Goal: Task Accomplishment & Management: Manage account settings

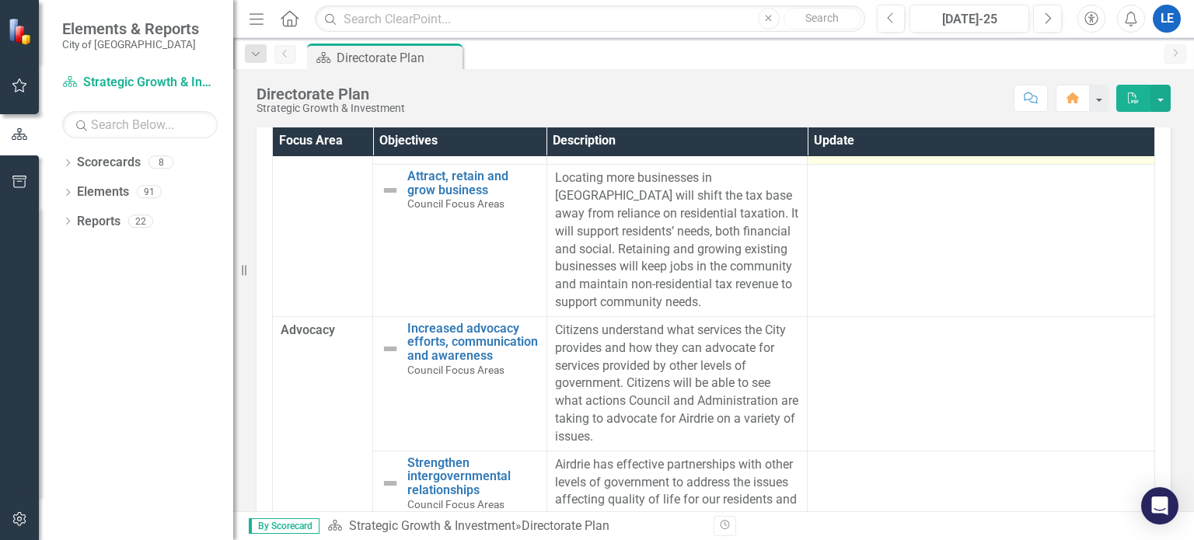
scroll to position [78, 0]
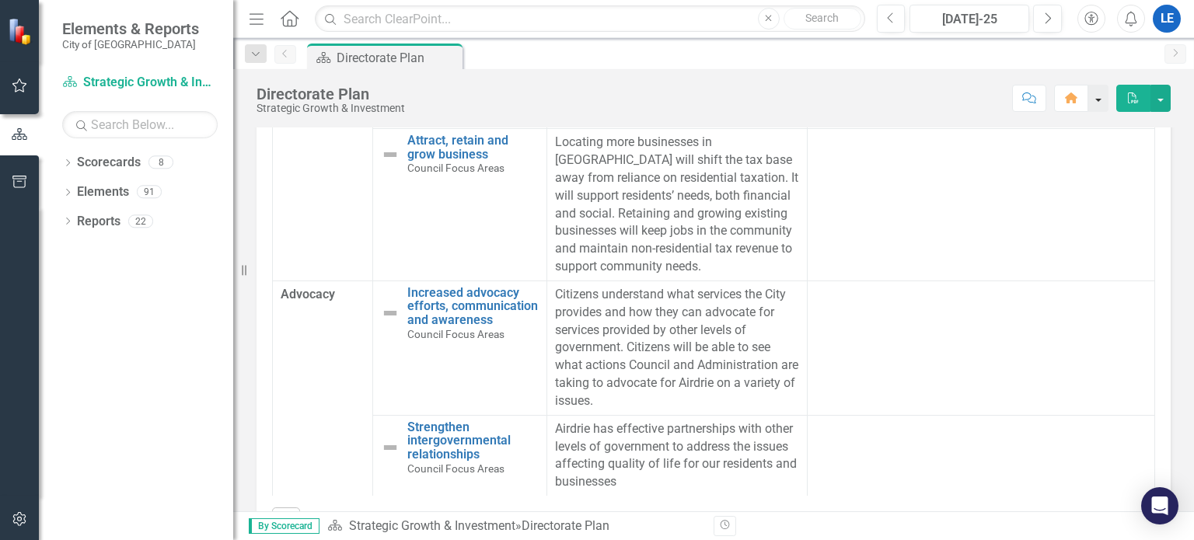
click at [1100, 98] on button "button" at bounding box center [1098, 98] width 20 height 27
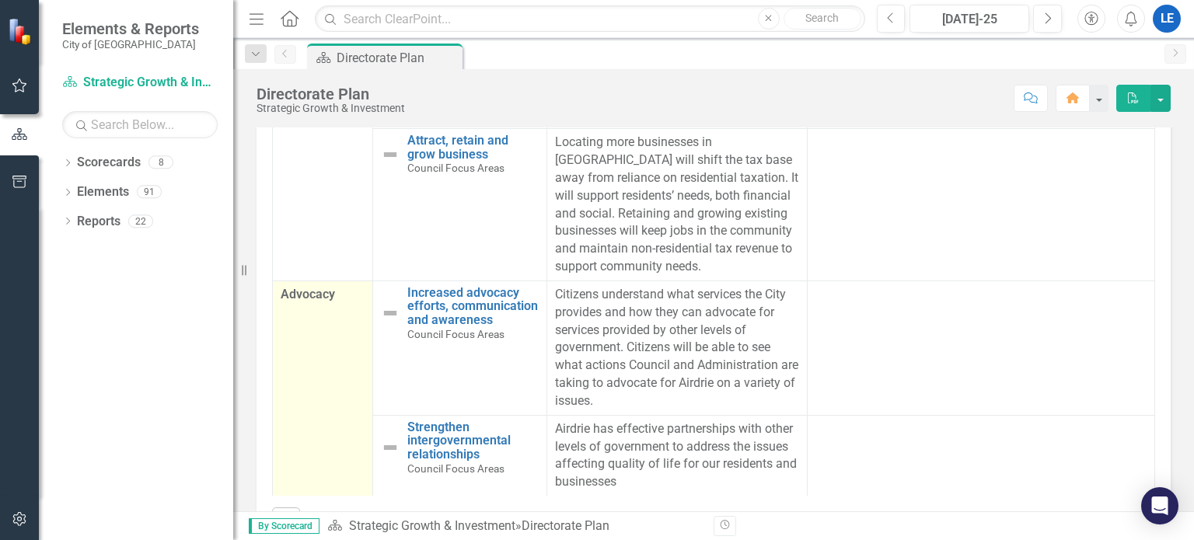
click at [312, 292] on span "Advocacy" at bounding box center [323, 295] width 84 height 18
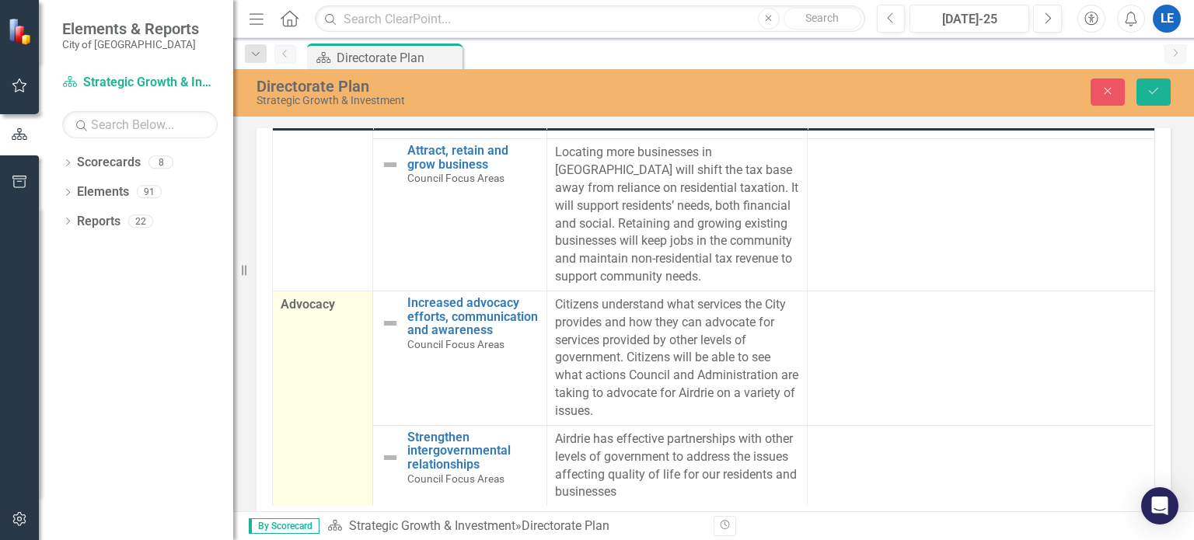
scroll to position [85, 0]
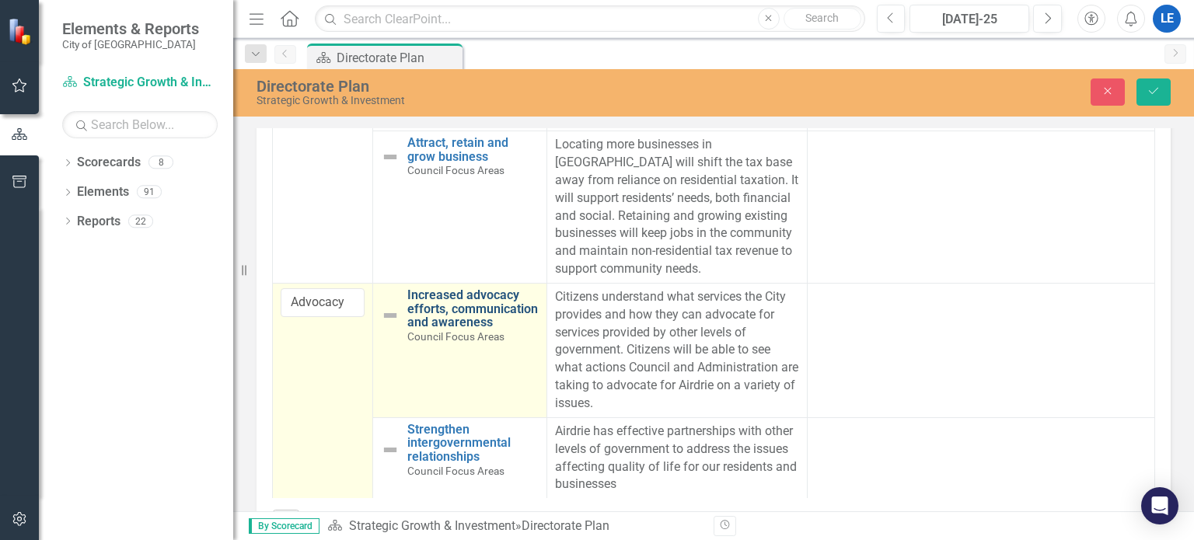
click at [454, 289] on link "Increased advocacy efforts, communication and awareness" at bounding box center [472, 308] width 131 height 41
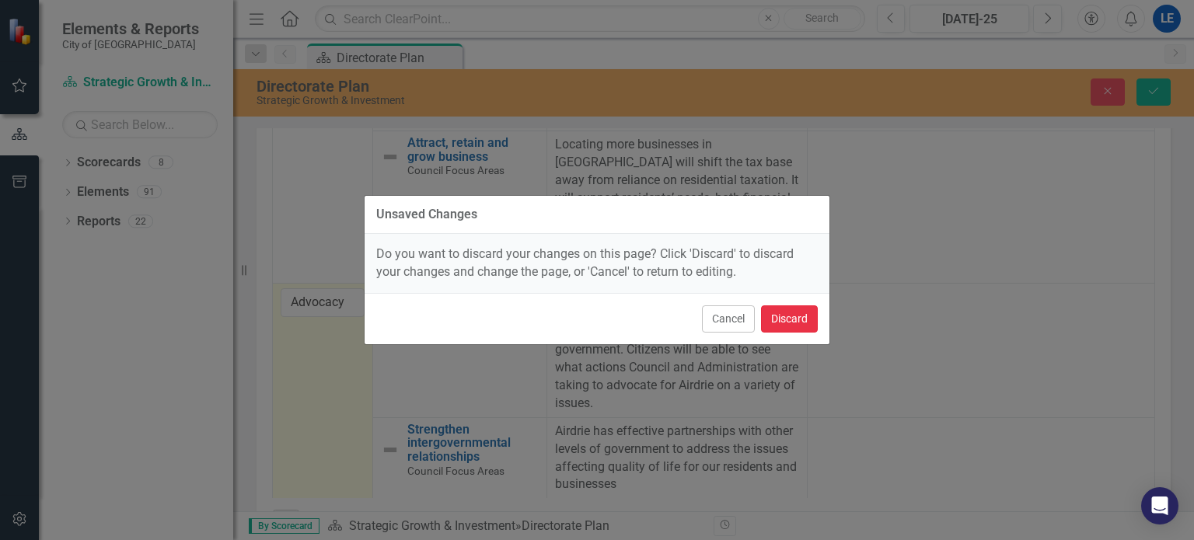
click at [792, 318] on button "Discard" at bounding box center [789, 318] width 57 height 27
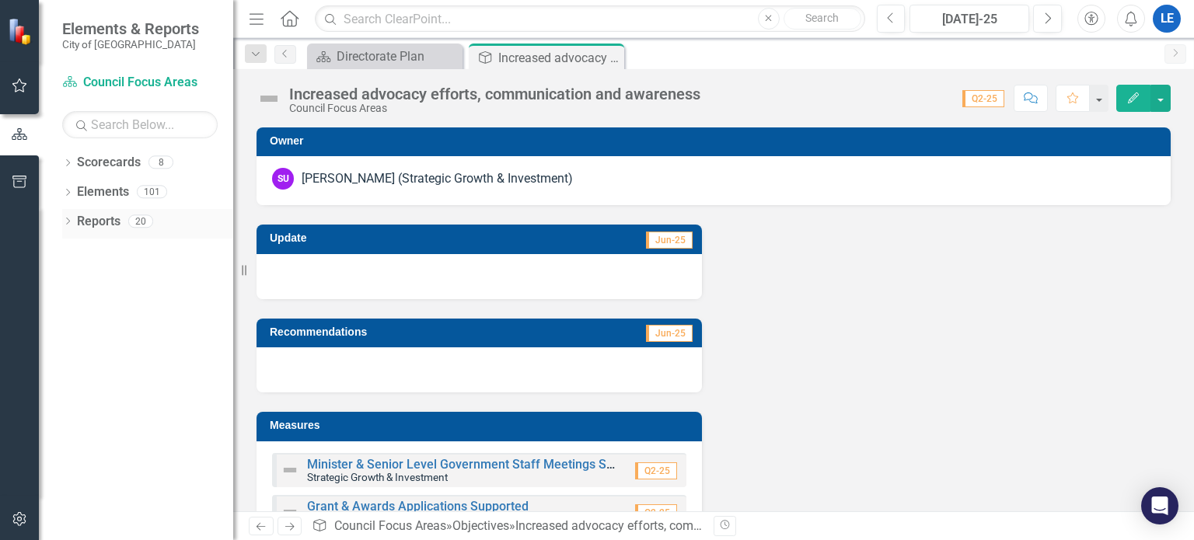
click at [65, 221] on icon "Dropdown" at bounding box center [67, 222] width 11 height 9
click at [609, 55] on icon "Close" at bounding box center [609, 57] width 16 height 12
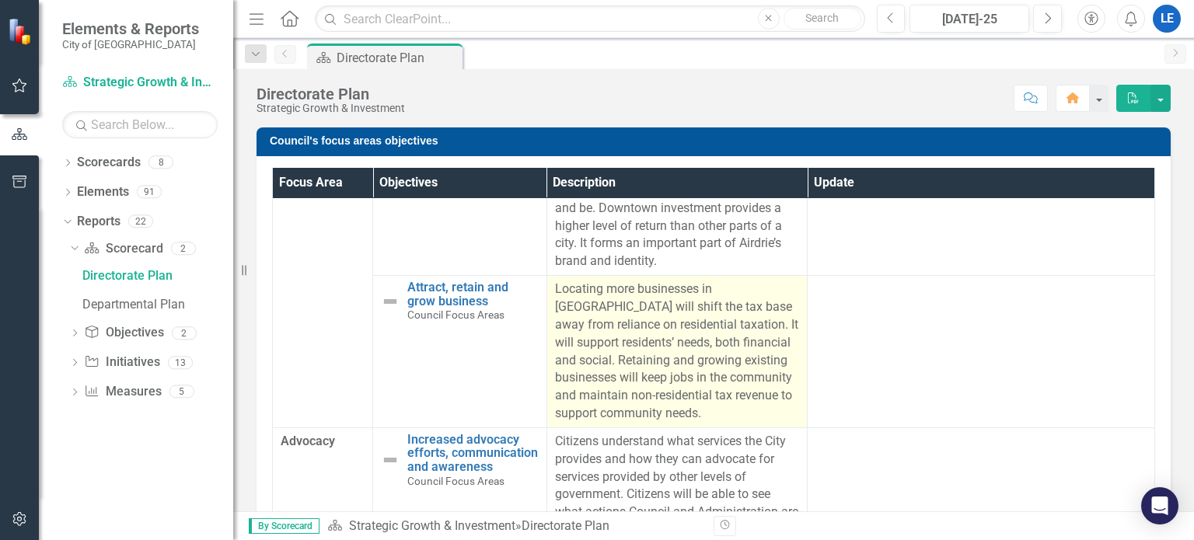
scroll to position [127, 0]
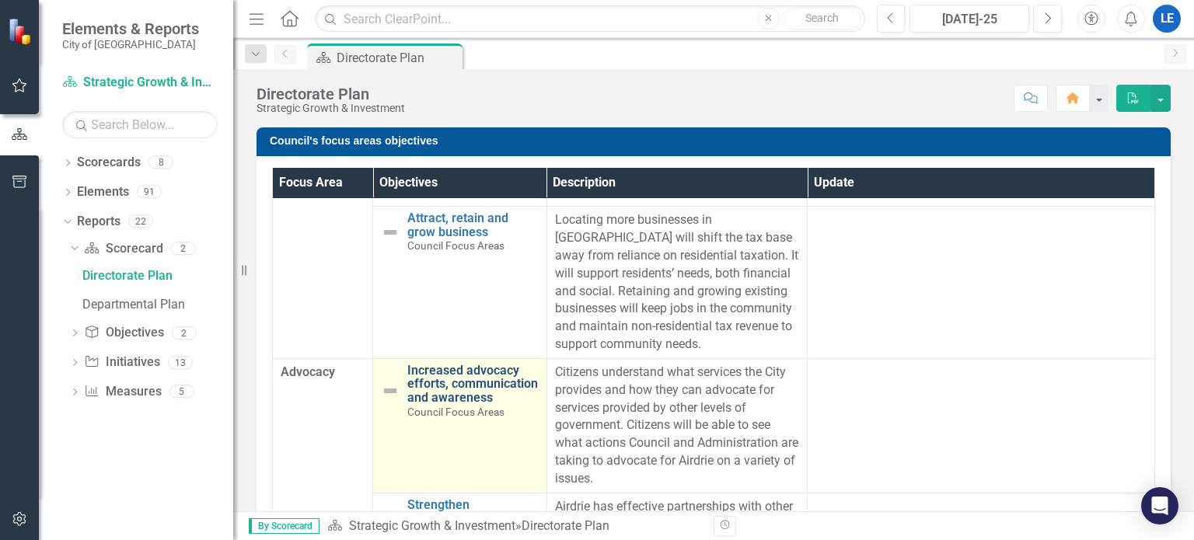
click at [426, 370] on link "Increased advocacy efforts, communication and awareness" at bounding box center [472, 384] width 131 height 41
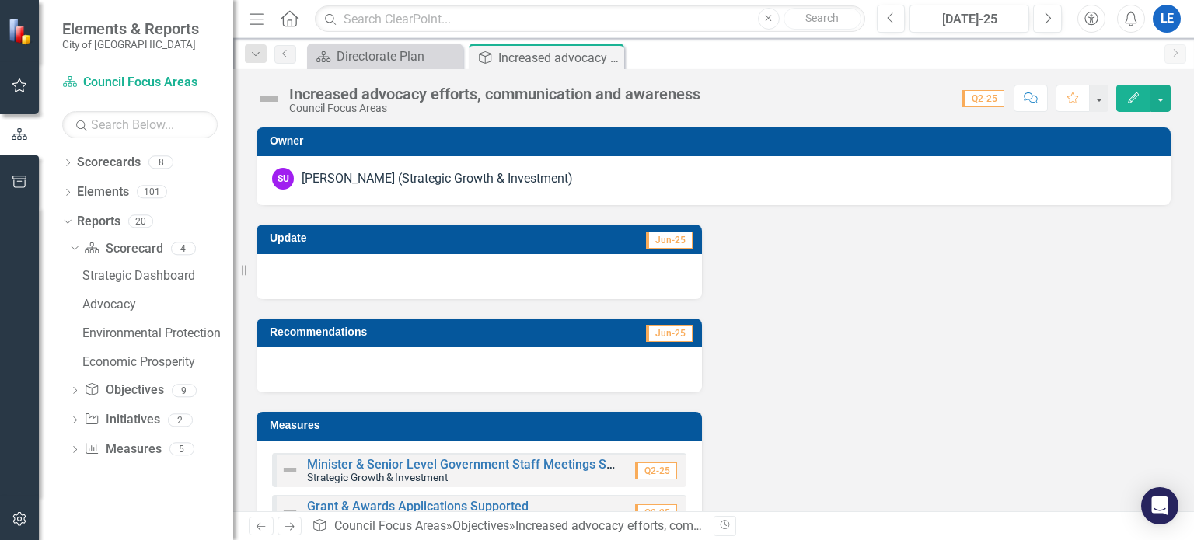
click at [0, 0] on icon "Close" at bounding box center [0, 0] width 0 height 0
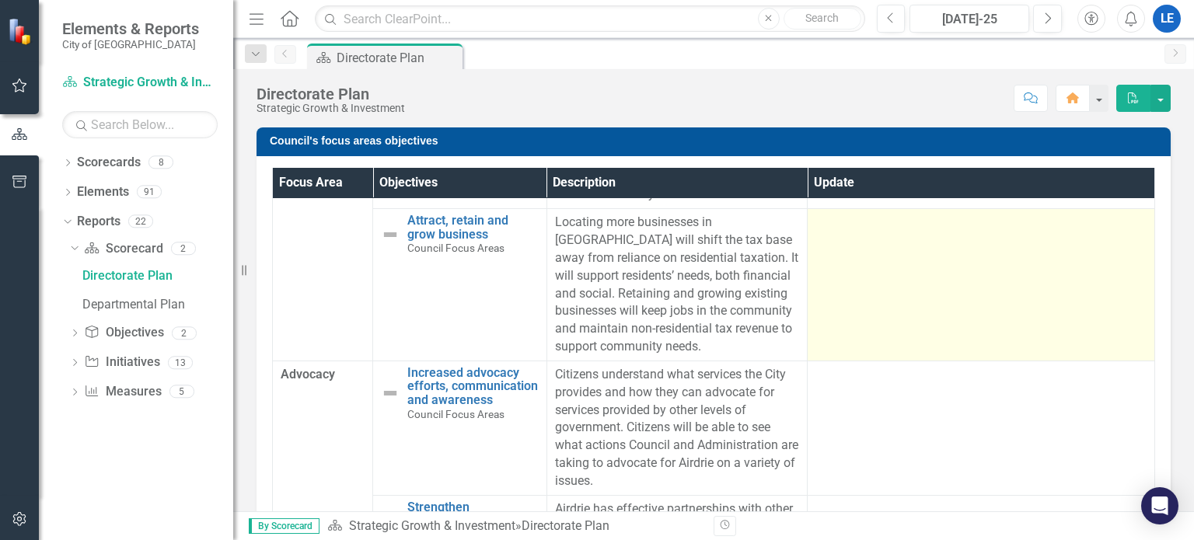
scroll to position [127, 0]
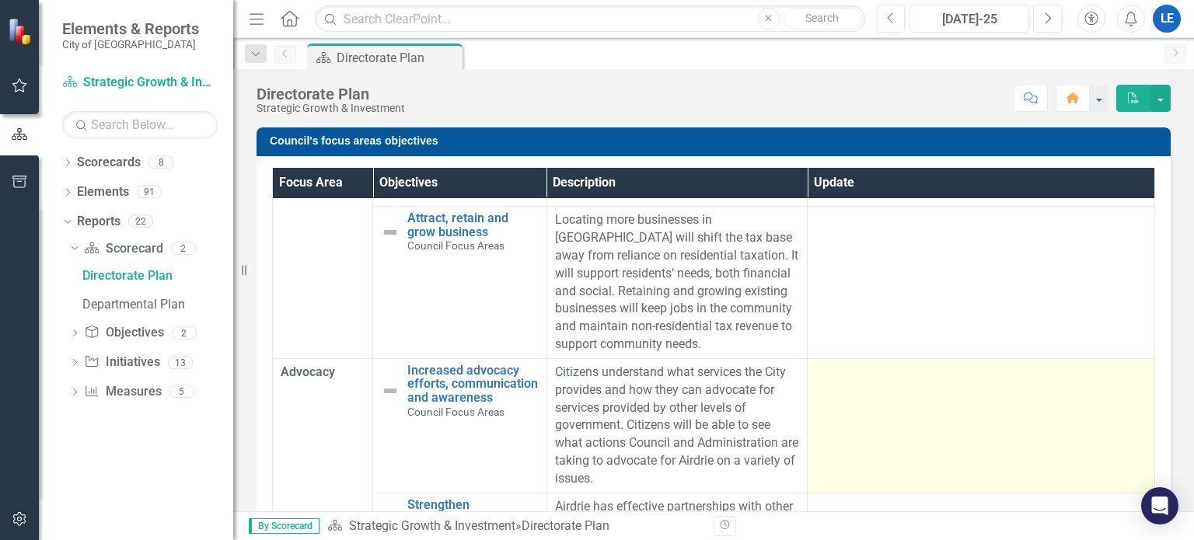
click at [855, 386] on td at bounding box center [980, 425] width 347 height 134
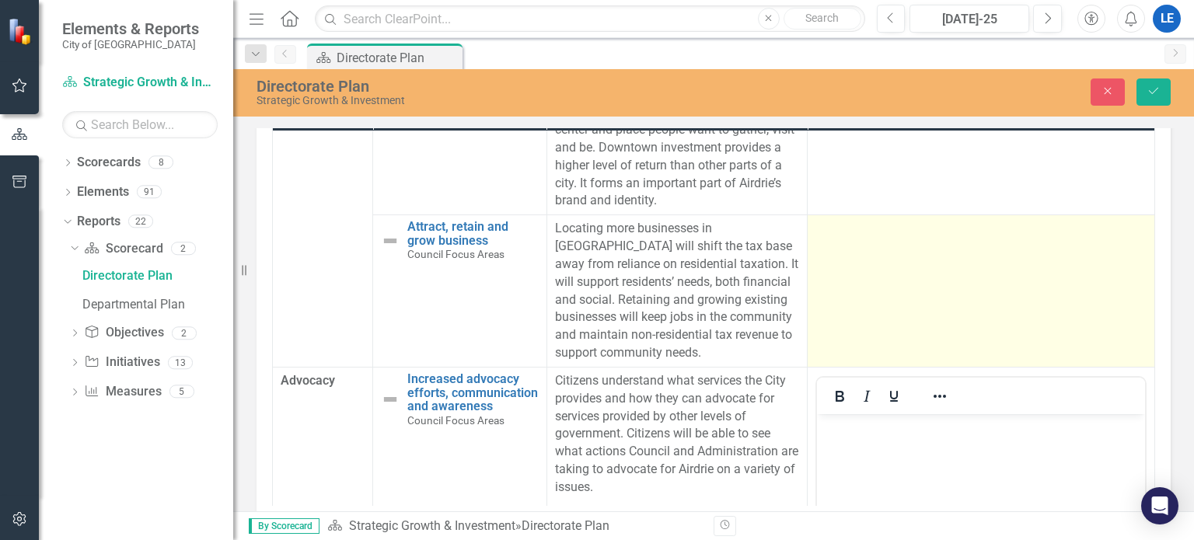
scroll to position [49, 0]
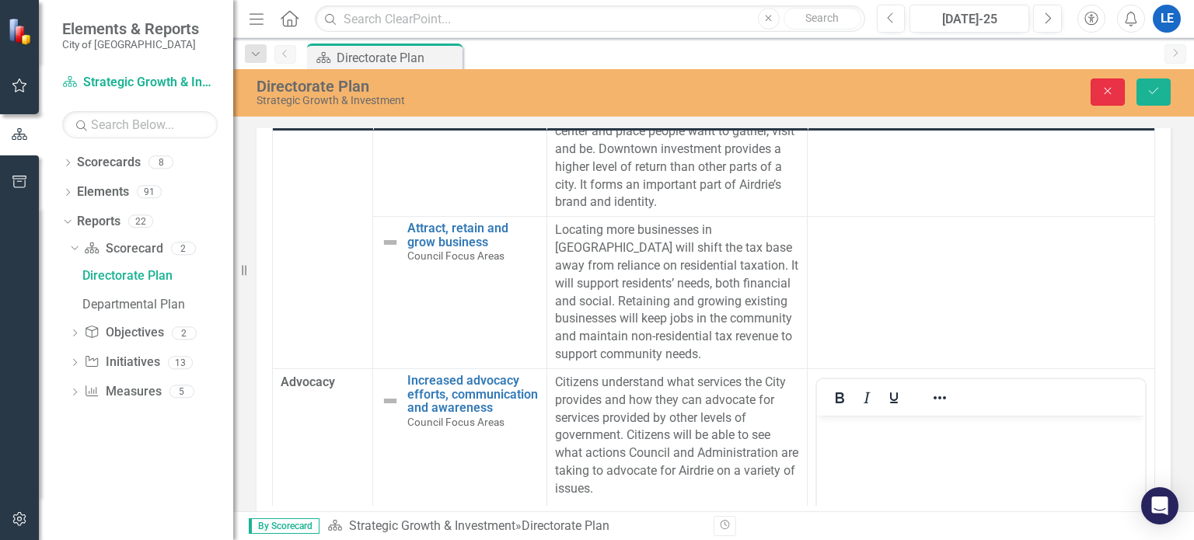
click at [1107, 85] on icon "Close" at bounding box center [1107, 90] width 14 height 11
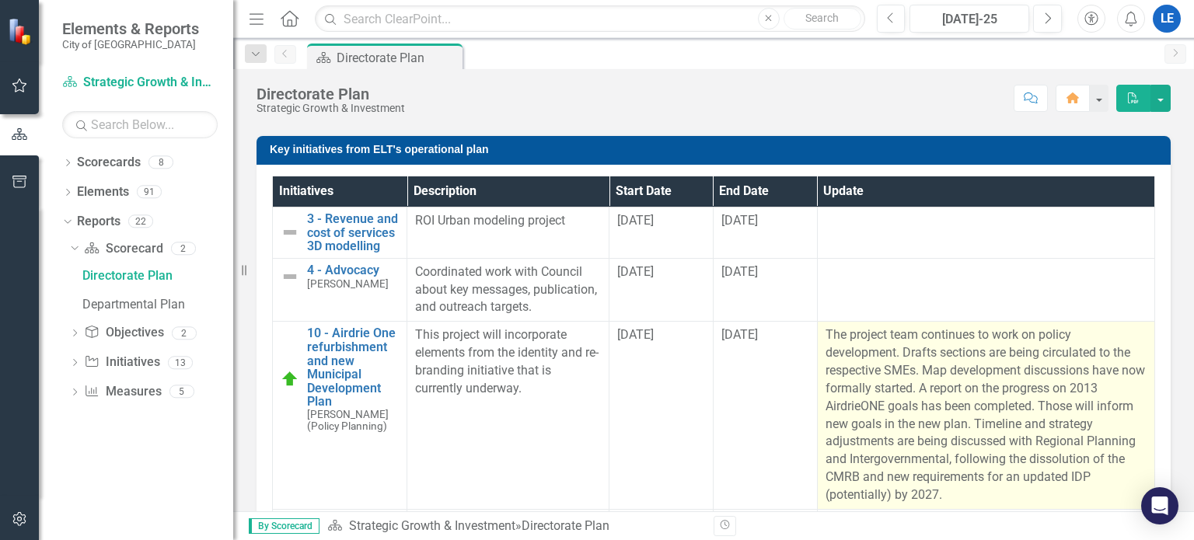
scroll to position [1002, 0]
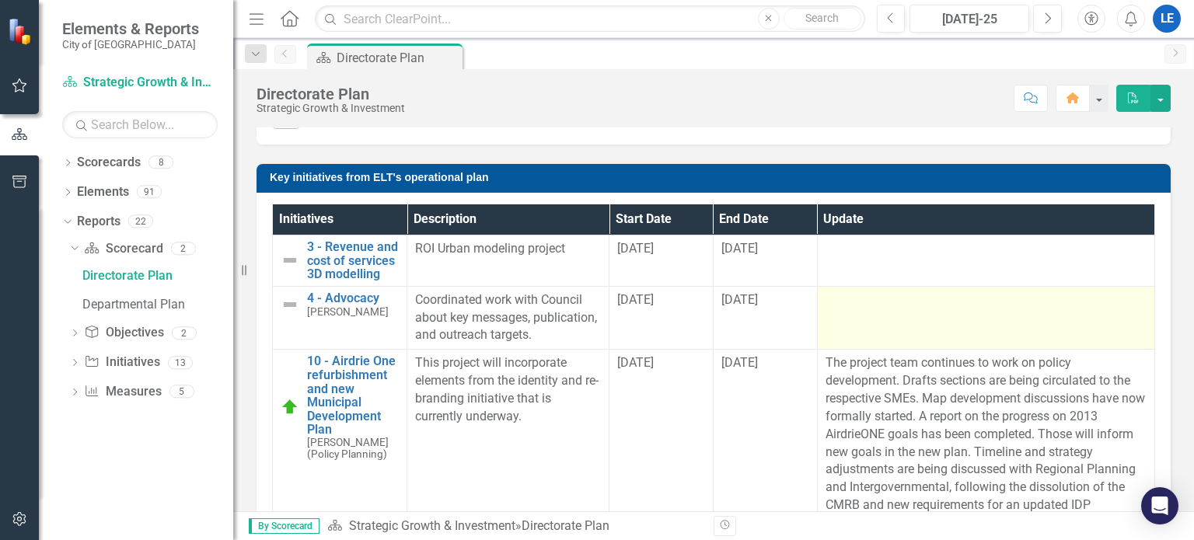
click at [905, 334] on td at bounding box center [985, 318] width 337 height 64
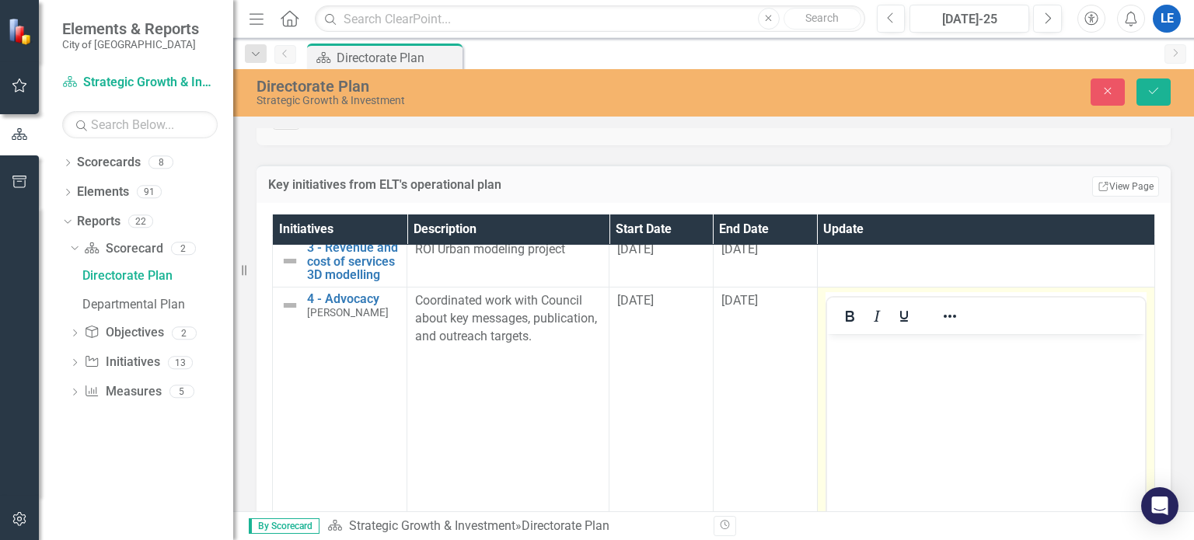
scroll to position [0, 0]
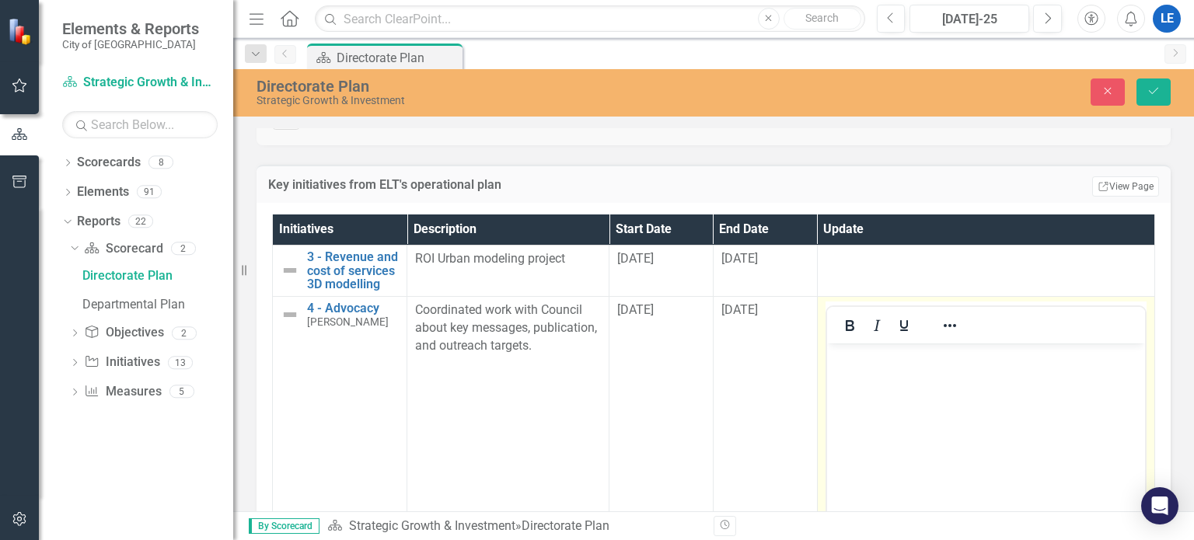
click at [954, 366] on body "Rich Text Area. Press ALT-0 for help." at bounding box center [985, 459] width 318 height 233
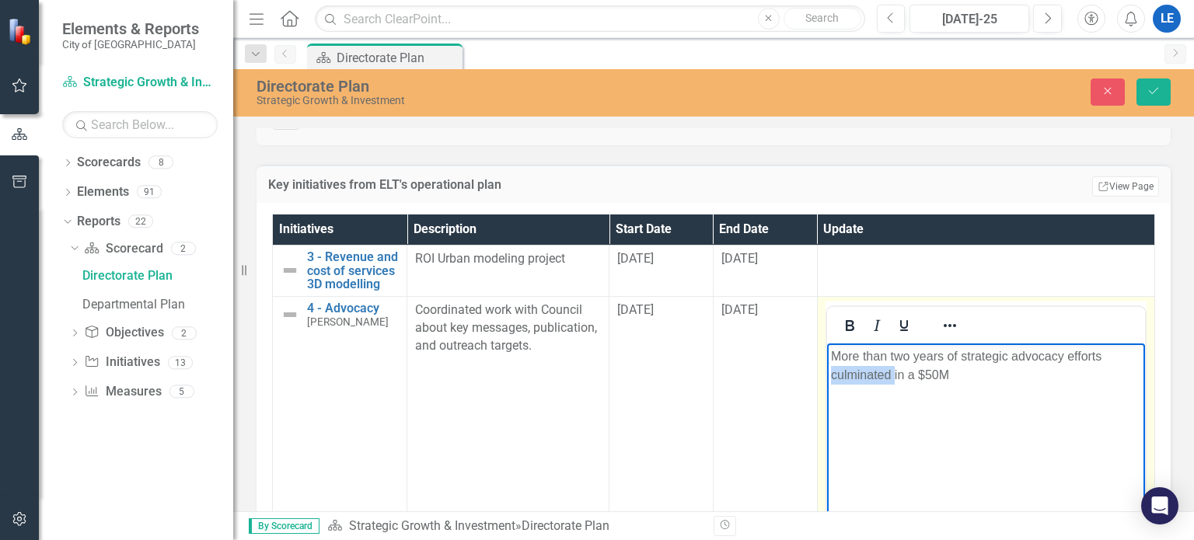
drag, startPoint x: 892, startPoint y: 374, endPoint x: 827, endPoint y: 374, distance: 65.3
click at [827, 374] on body "More than two years of strategic advocacy efforts culminated in a $50M" at bounding box center [985, 459] width 318 height 233
click at [1001, 378] on p "More than two years of strategic advocacy efforts resulted in a $50M" at bounding box center [985, 365] width 310 height 37
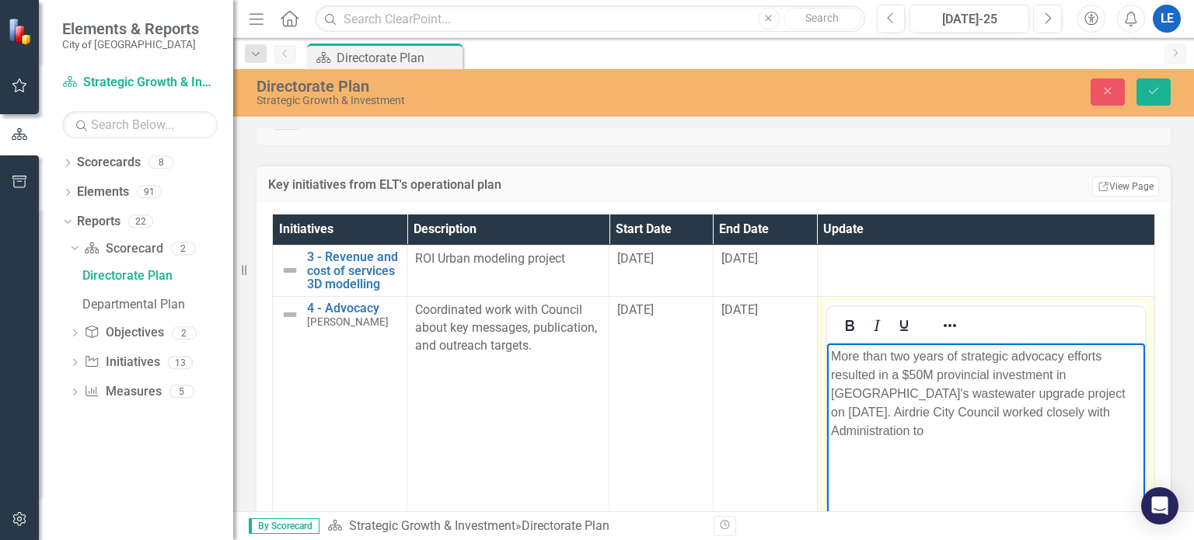
click at [1103, 411] on p "More than two years of strategic advocacy efforts resulted in a $50M provincial…" at bounding box center [985, 393] width 310 height 93
click at [1010, 410] on p "More than two years of strategic advocacy efforts resulted in a $50M provincial…" at bounding box center [985, 393] width 310 height 93
click at [1055, 413] on p "More than two years of strategic advocacy efforts resulted in a $50M provincial…" at bounding box center [985, 384] width 310 height 75
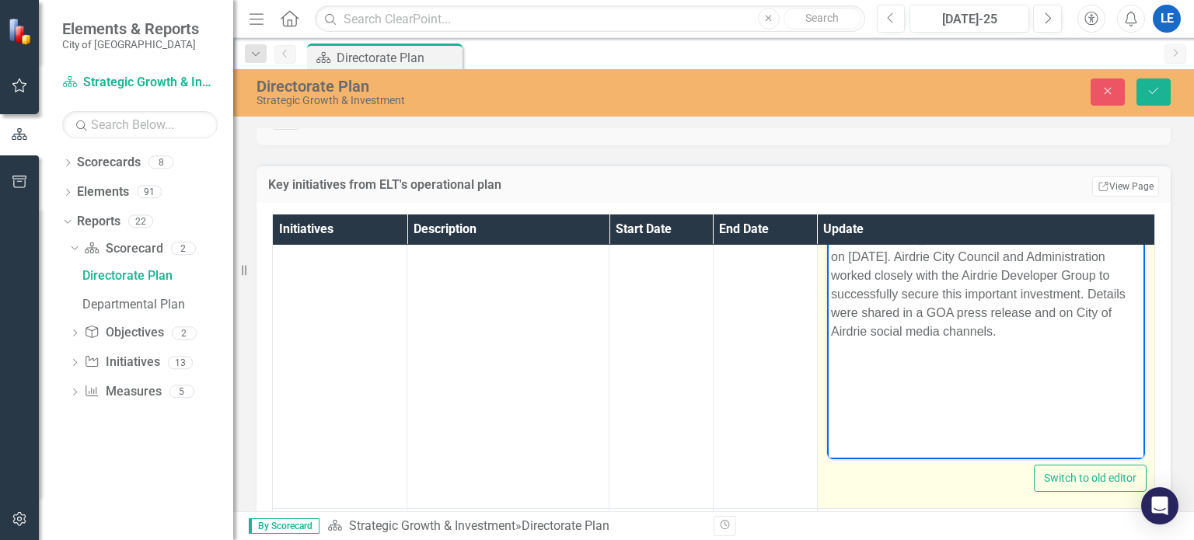
scroll to position [78, 0]
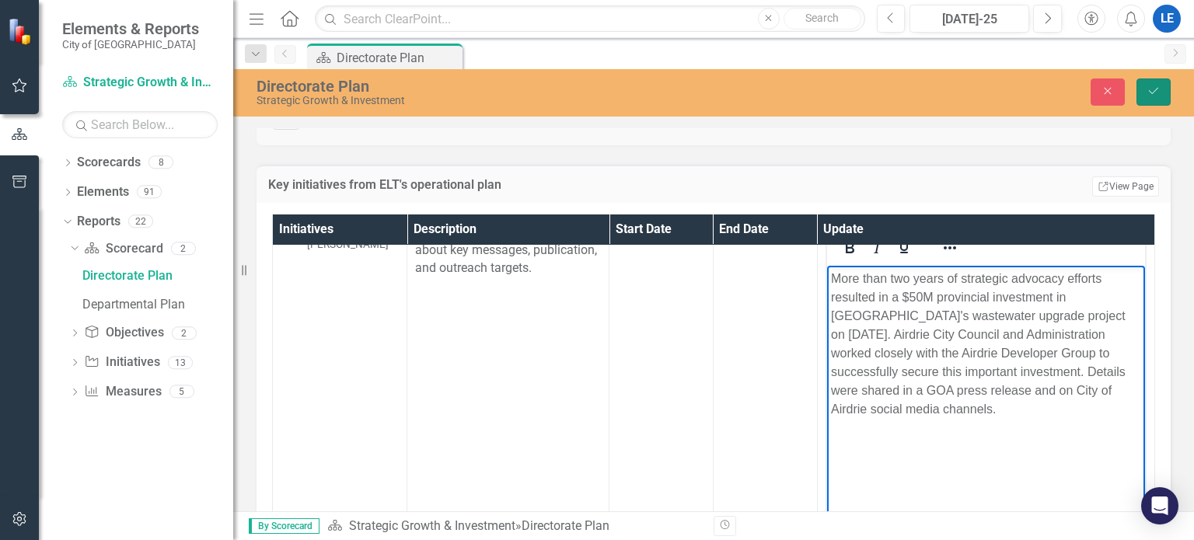
click at [1147, 89] on icon "Save" at bounding box center [1153, 90] width 14 height 11
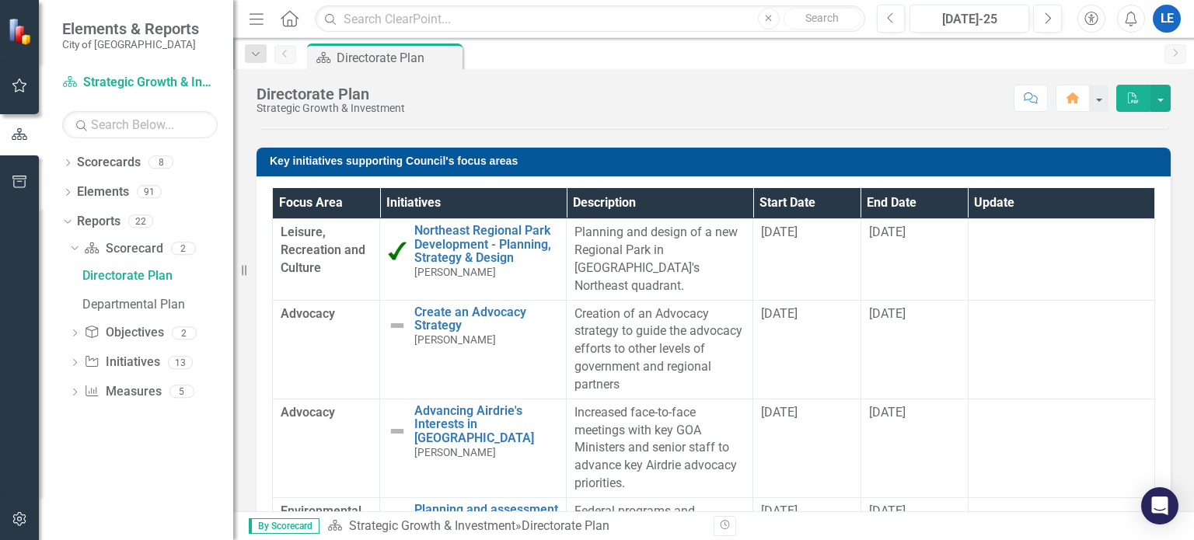
scroll to position [311, 0]
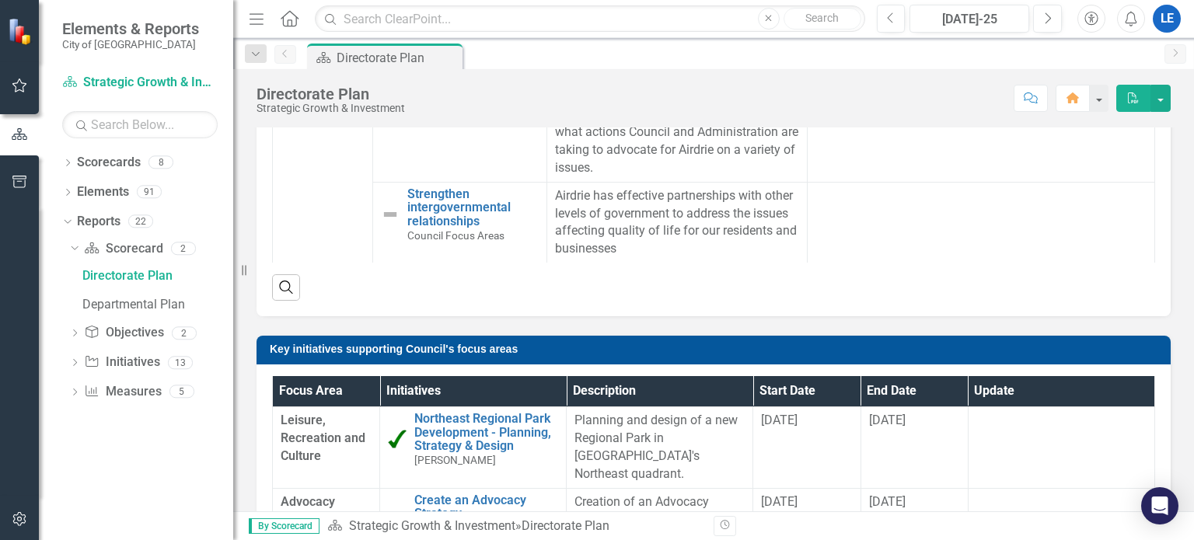
click at [1171, 19] on div "LE" at bounding box center [1166, 19] width 28 height 28
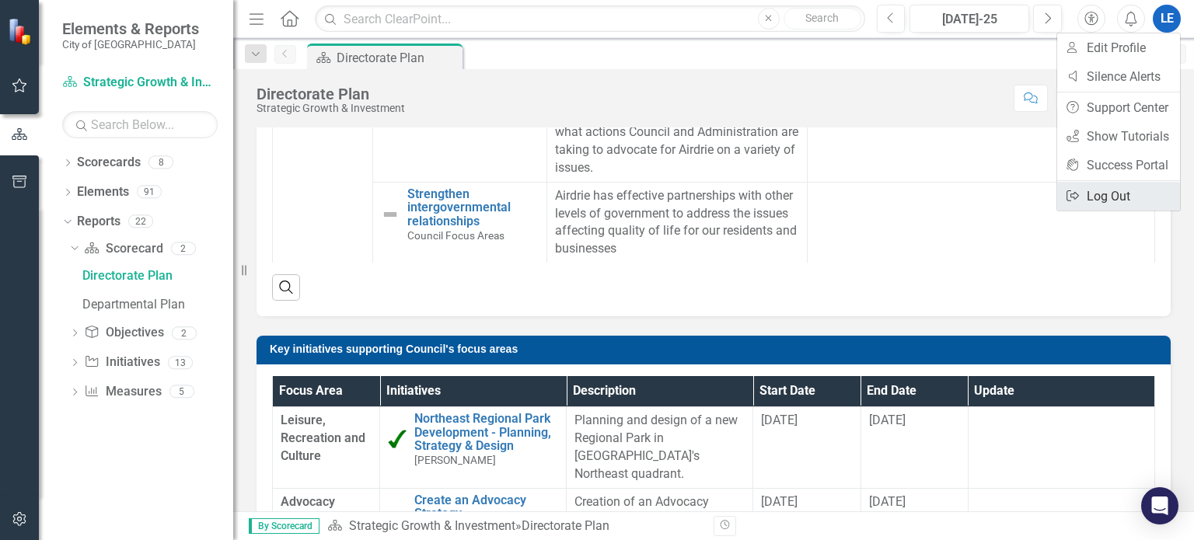
click at [1098, 195] on link "Logout Log Out" at bounding box center [1118, 196] width 123 height 29
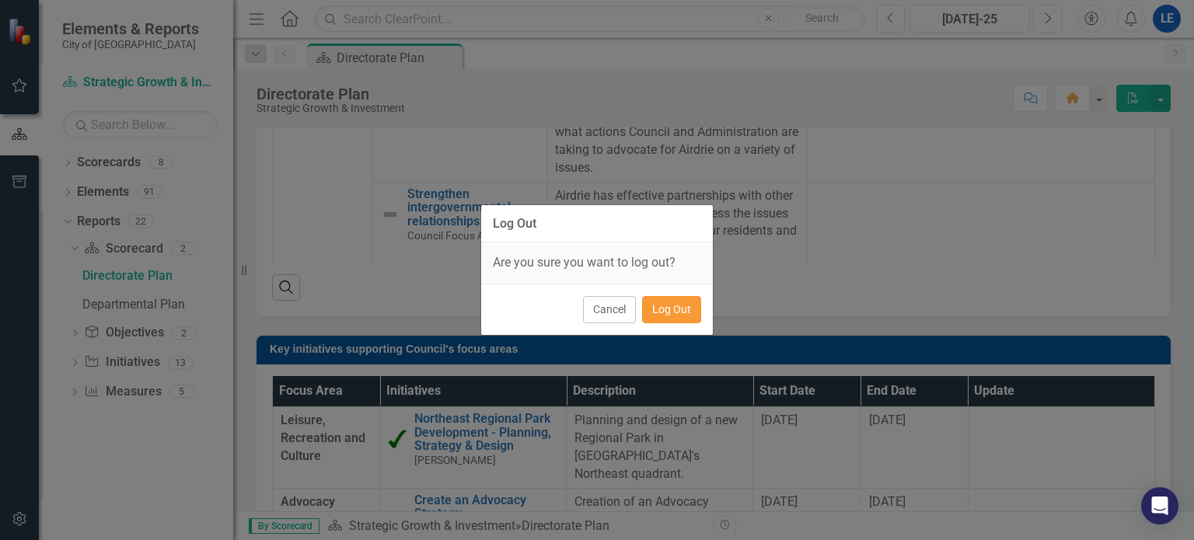
click at [671, 305] on button "Log Out" at bounding box center [671, 309] width 59 height 27
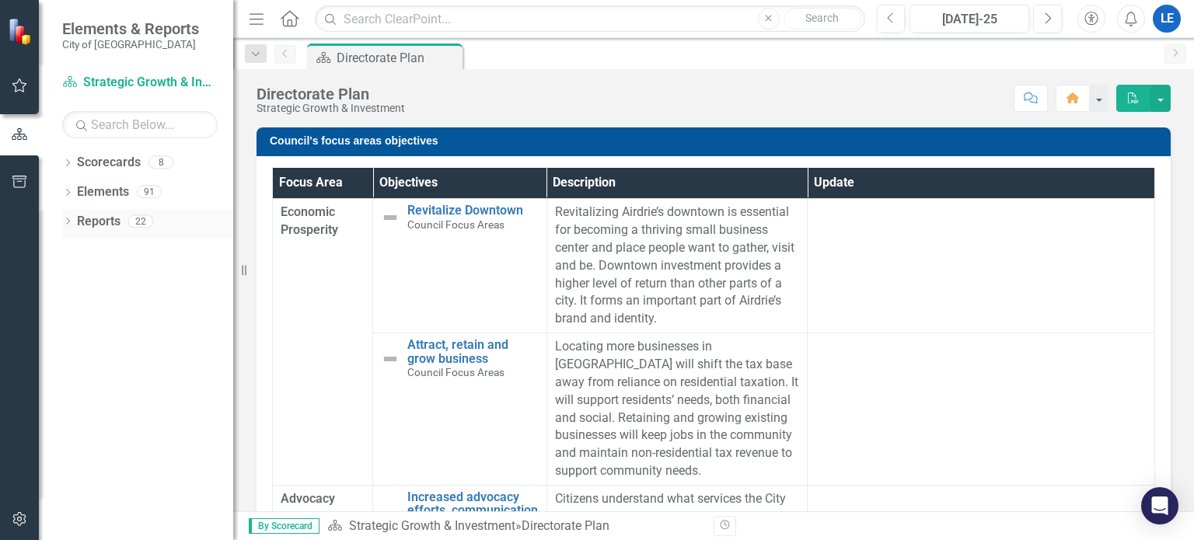
click at [66, 218] on icon at bounding box center [68, 221] width 4 height 7
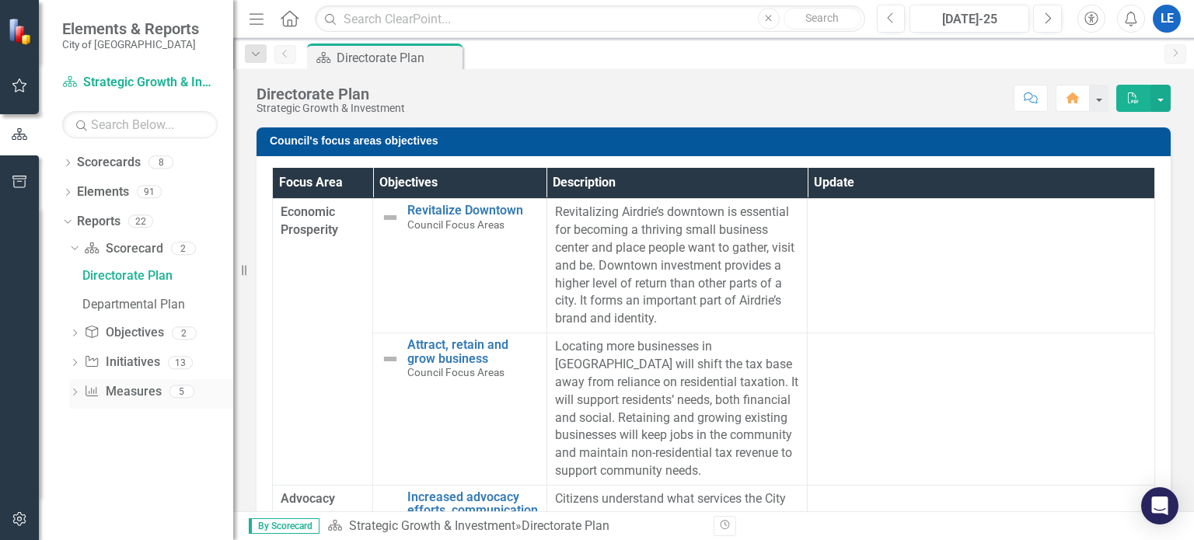
click at [77, 392] on icon "Dropdown" at bounding box center [74, 393] width 11 height 9
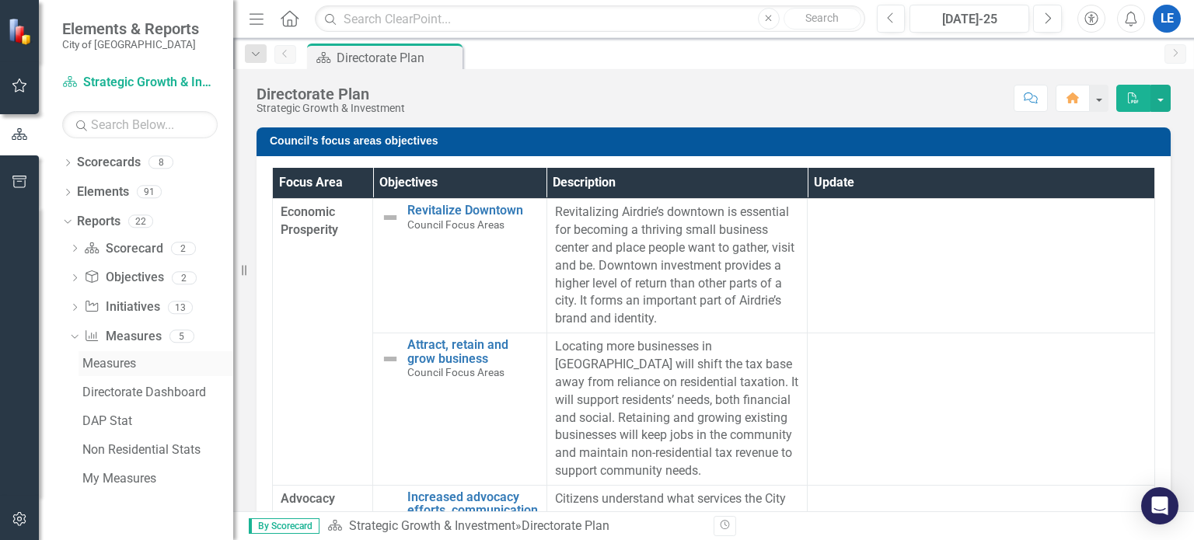
click at [111, 363] on div "Measures" at bounding box center [157, 364] width 151 height 14
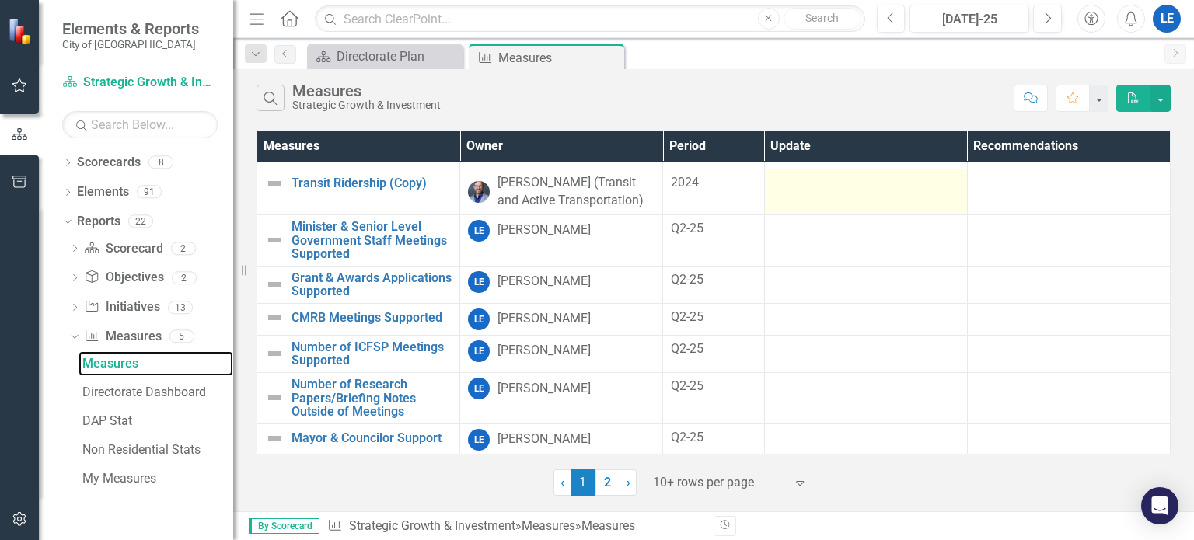
scroll to position [35, 0]
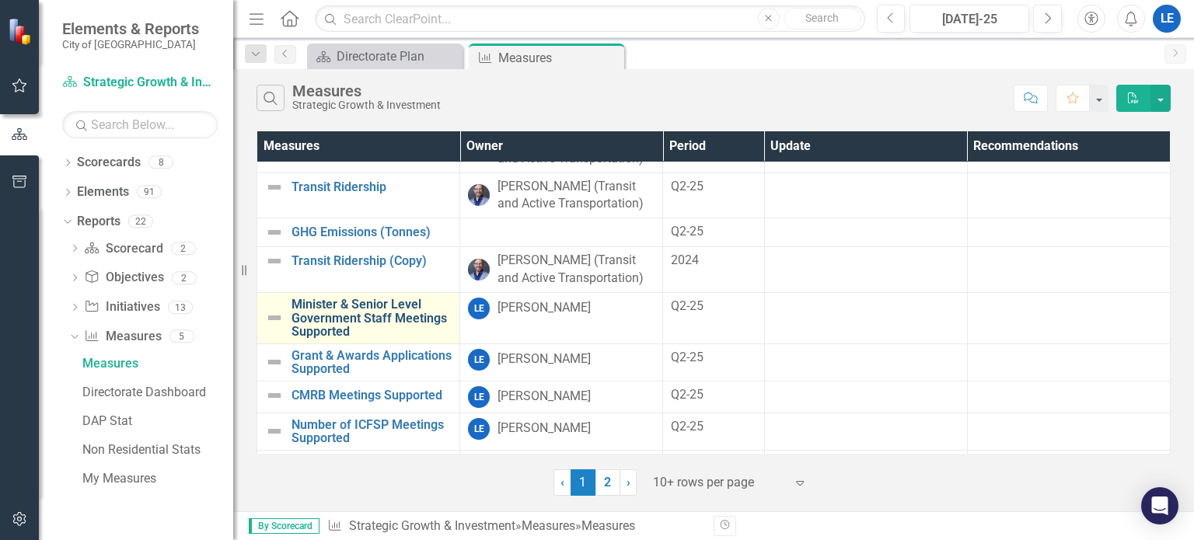
click at [345, 307] on link "Minister & Senior Level Government Staff Meetings Supported" at bounding box center [371, 318] width 160 height 41
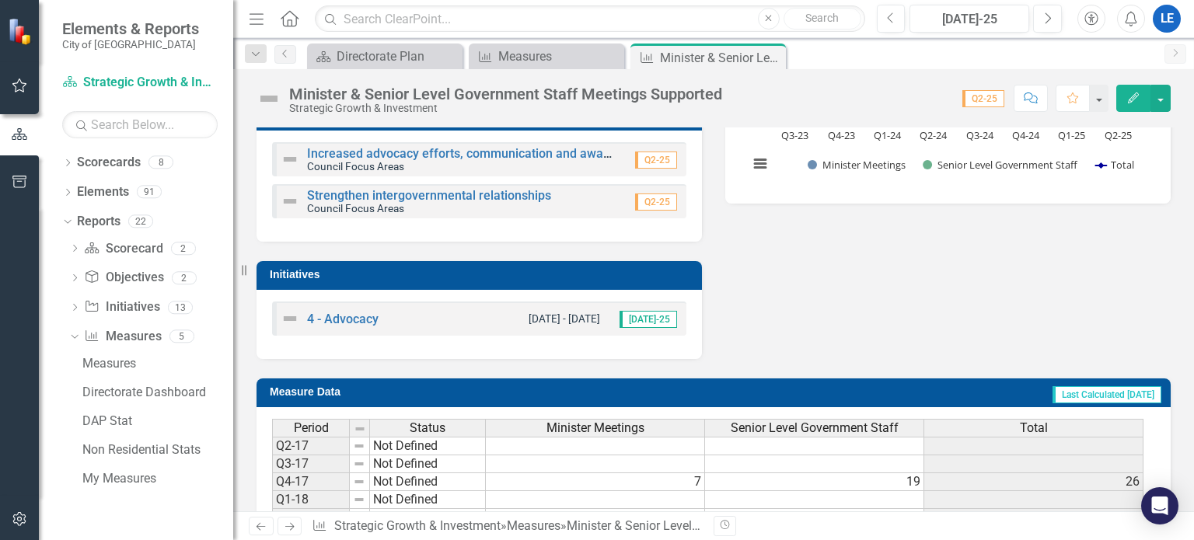
scroll to position [155, 0]
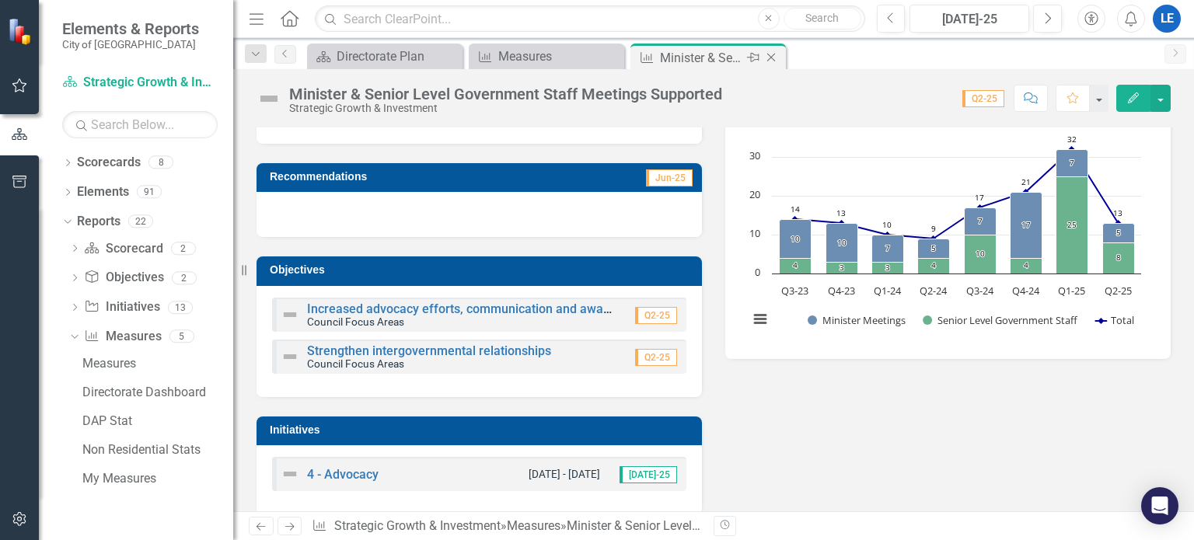
click at [771, 58] on icon "Close" at bounding box center [771, 57] width 16 height 12
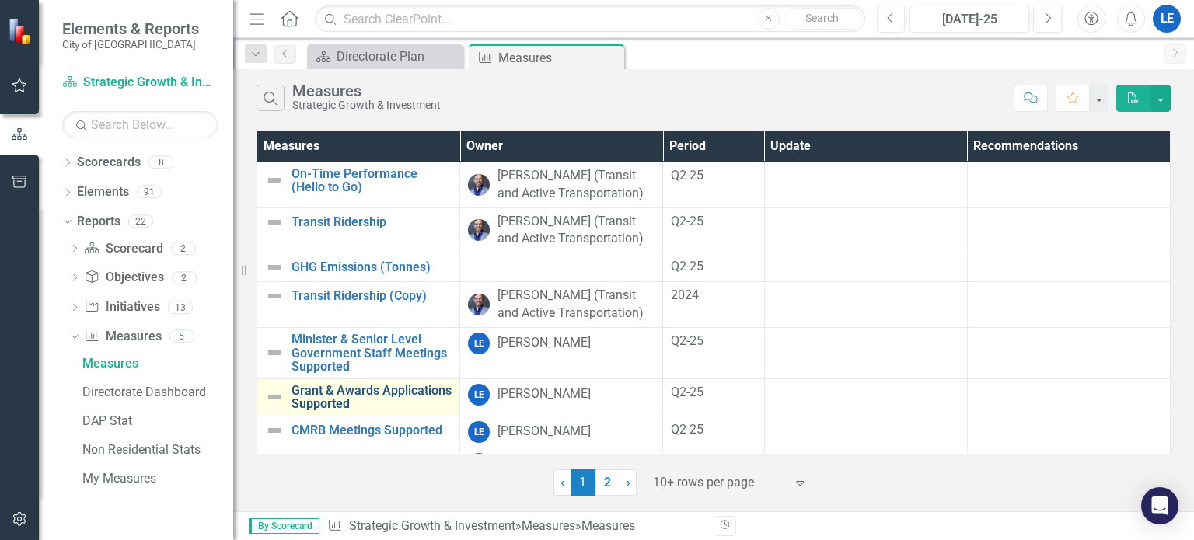
click at [350, 394] on link "Grant & Awards Applications Supported" at bounding box center [371, 397] width 160 height 27
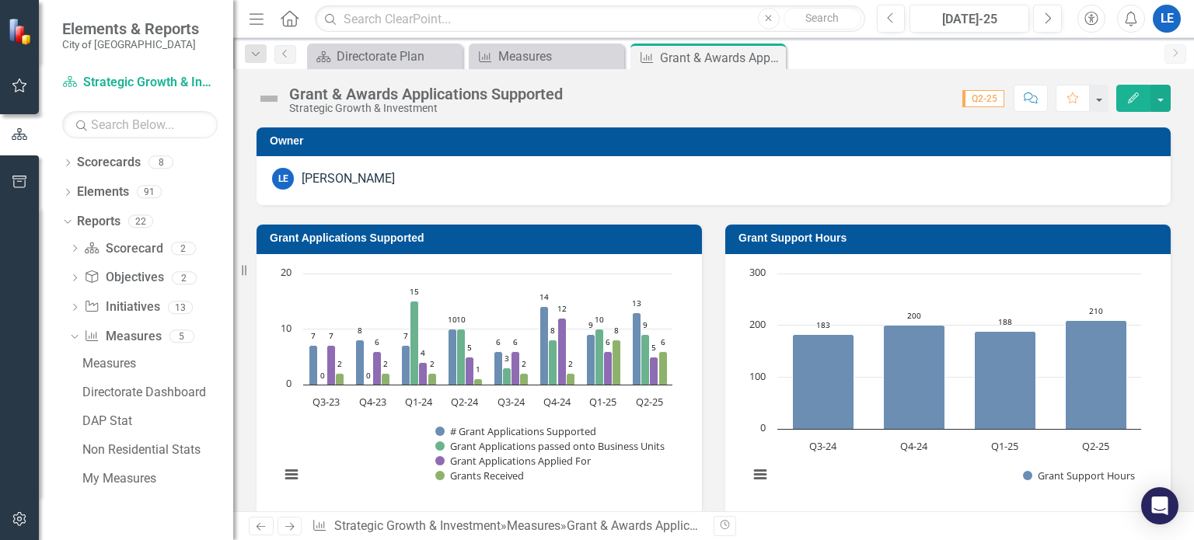
click at [1170, 19] on div "LE" at bounding box center [1166, 19] width 28 height 28
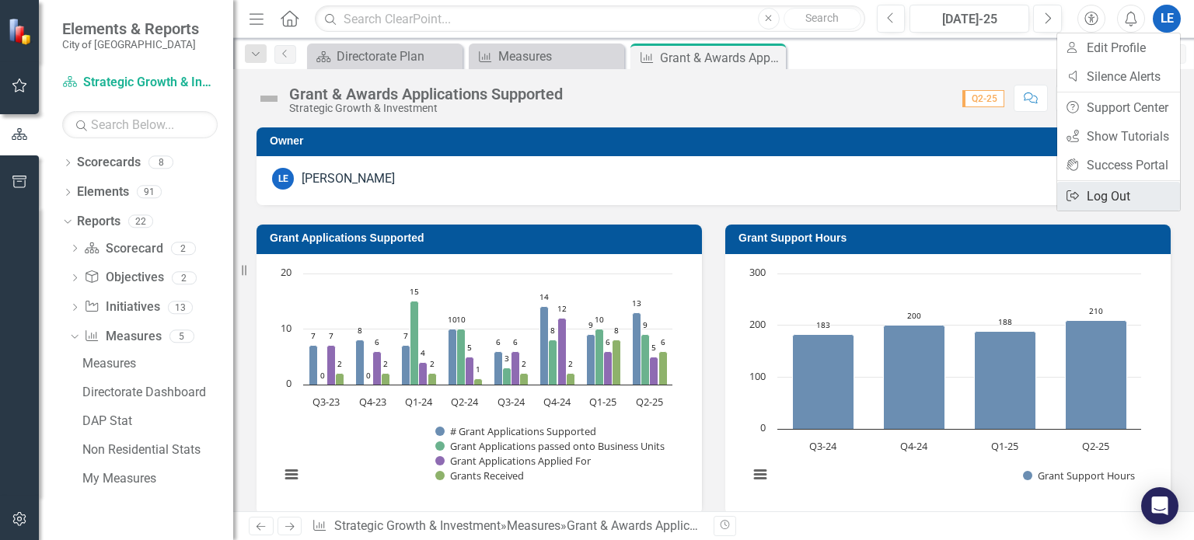
click at [1125, 194] on link "Logout Log Out" at bounding box center [1118, 196] width 123 height 29
